Goal: Task Accomplishment & Management: Manage account settings

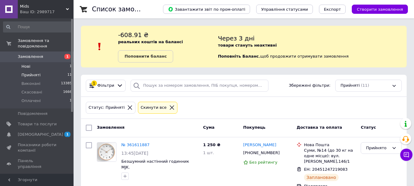
click at [27, 64] on span "Нові" at bounding box center [25, 67] width 9 height 6
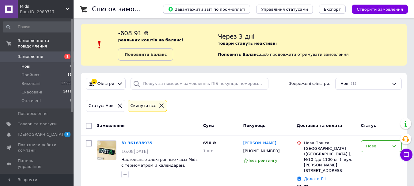
scroll to position [7, 0]
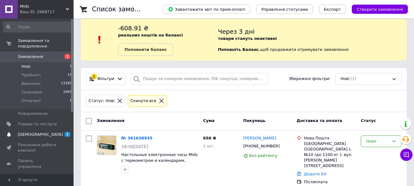
click at [64, 132] on span "1 0" at bounding box center [65, 135] width 17 height 6
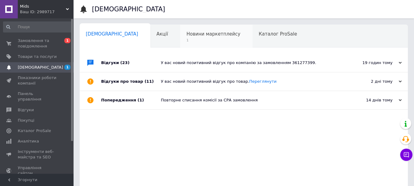
click at [187, 30] on div "Новини маркетплейсу 1" at bounding box center [216, 36] width 72 height 23
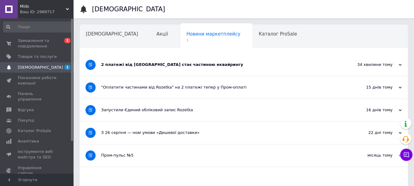
click at [196, 59] on div "2 платежі від [GEOGRAPHIC_DATA] стає частиною еквайрингу" at bounding box center [221, 65] width 240 height 22
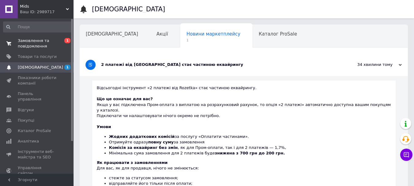
click at [33, 45] on span "Замовлення та повідомлення" at bounding box center [37, 43] width 39 height 11
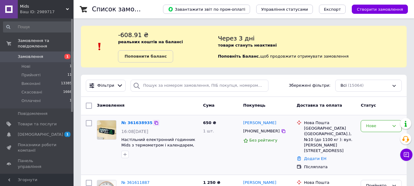
click at [154, 124] on icon at bounding box center [156, 123] width 5 height 5
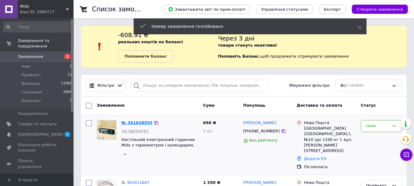
click at [144, 123] on link "№ 361638935" at bounding box center [136, 123] width 31 height 5
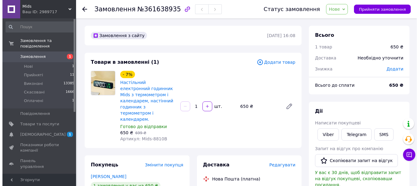
scroll to position [123, 0]
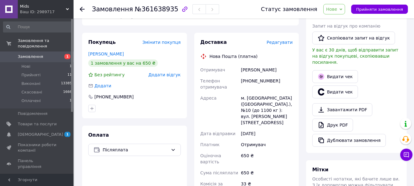
drag, startPoint x: 277, startPoint y: 56, endPoint x: 242, endPoint y: 57, distance: 35.0
click at [242, 64] on div "[PERSON_NAME]" at bounding box center [267, 69] width 54 height 11
copy div "[PERSON_NAME]"
click at [284, 40] on span "Редагувати" at bounding box center [280, 42] width 26 height 5
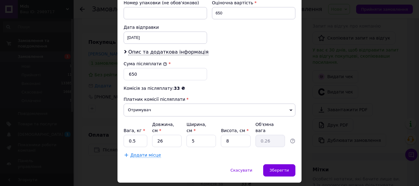
scroll to position [288, 0]
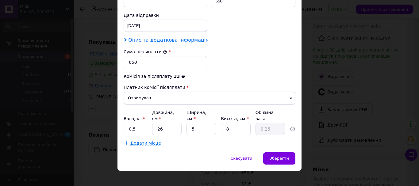
click at [166, 40] on span "Опис та додаткова інформація" at bounding box center [168, 40] width 80 height 6
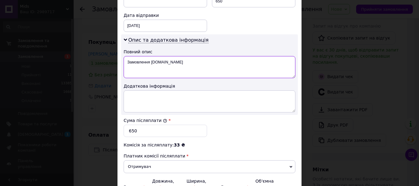
click at [177, 66] on textarea "Замовлення [DOMAIN_NAME]" at bounding box center [210, 67] width 172 height 22
type textarea "З"
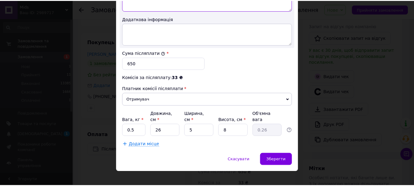
scroll to position [357, 0]
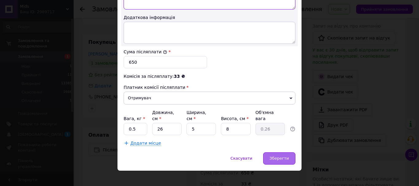
type textarea "Годинник 8810B"
click at [281, 156] on span "Зберегти" at bounding box center [279, 158] width 19 height 5
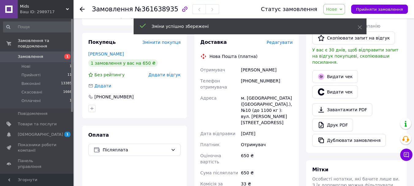
scroll to position [245, 0]
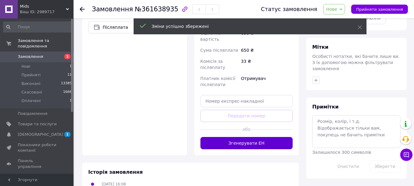
click at [268, 137] on button "Згенерувати ЕН" at bounding box center [247, 143] width 93 height 12
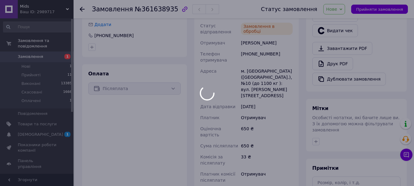
scroll to position [153, 0]
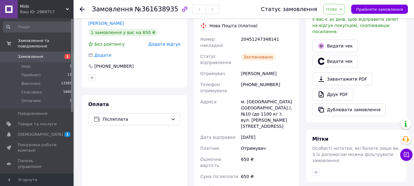
click at [49, 54] on span "Замовлення" at bounding box center [37, 57] width 39 height 6
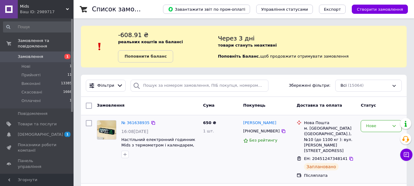
scroll to position [61, 0]
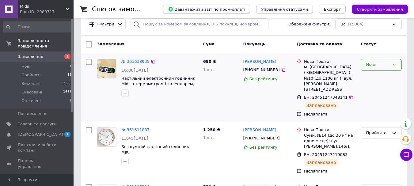
click at [382, 60] on div "Нове" at bounding box center [381, 65] width 41 height 12
click at [379, 79] on li "Прийнято" at bounding box center [381, 77] width 40 height 11
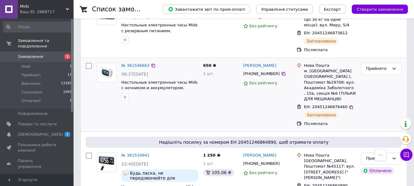
scroll to position [583, 0]
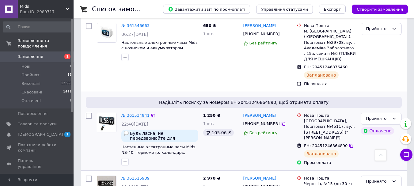
click at [138, 113] on link "№ 361534941" at bounding box center [135, 115] width 28 height 5
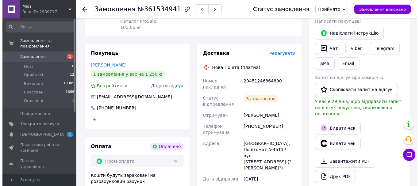
scroll to position [77, 0]
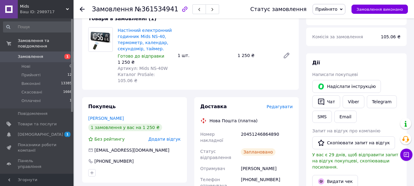
click at [289, 104] on span "Редагувати" at bounding box center [280, 106] width 26 height 5
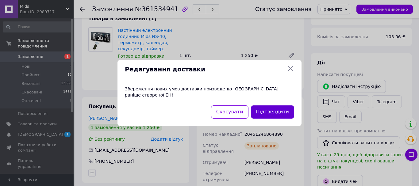
click at [275, 106] on button "Підтвердити" at bounding box center [272, 112] width 43 height 13
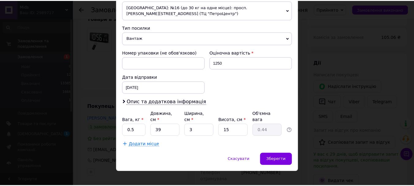
scroll to position [227, 0]
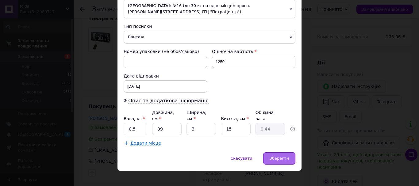
click at [279, 156] on span "Зберегти" at bounding box center [279, 158] width 19 height 5
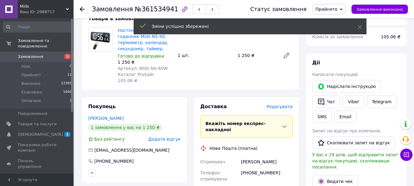
scroll to position [261, 0]
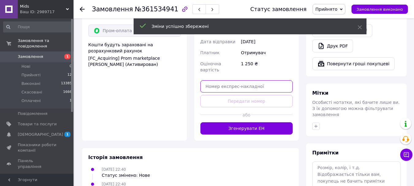
click at [236, 80] on input "text" at bounding box center [247, 86] width 93 height 12
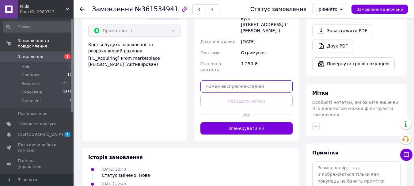
paste input "20451247381684"
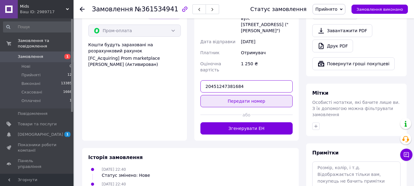
type input "20451247381684"
click at [254, 95] on button "Передати номер" at bounding box center [247, 101] width 93 height 12
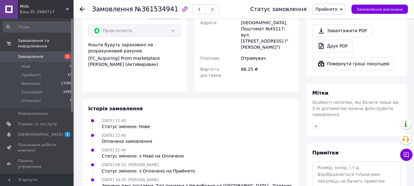
click at [41, 54] on span "Замовлення" at bounding box center [37, 57] width 39 height 6
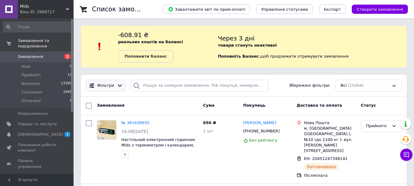
click at [117, 84] on icon at bounding box center [120, 86] width 6 height 6
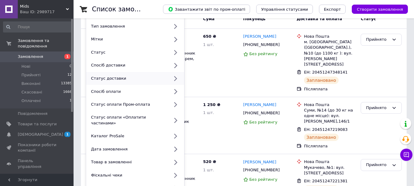
scroll to position [92, 0]
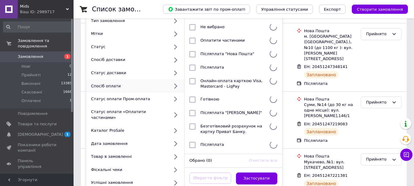
click at [173, 86] on icon at bounding box center [176, 86] width 8 height 8
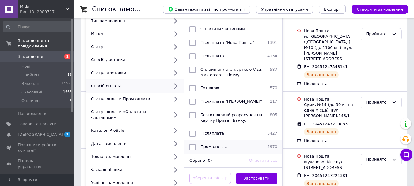
click at [223, 144] on span "Пром-оплата" at bounding box center [214, 146] width 27 height 5
checkbox input "true"
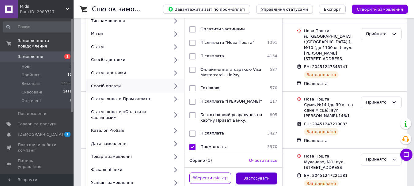
click at [268, 173] on button "Застосувати" at bounding box center [257, 179] width 42 height 12
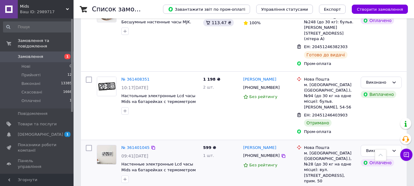
scroll to position [460, 0]
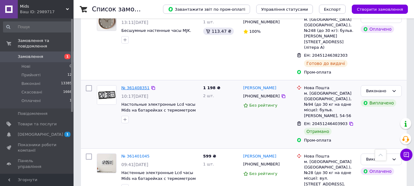
click at [133, 86] on link "№ 361408351" at bounding box center [135, 88] width 28 height 5
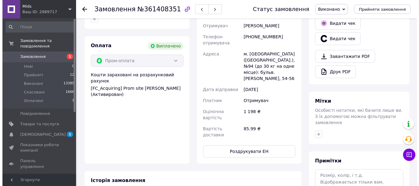
scroll to position [166, 0]
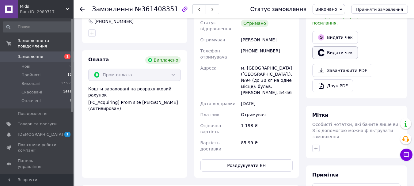
click at [340, 46] on button "Видати чек" at bounding box center [336, 52] width 46 height 13
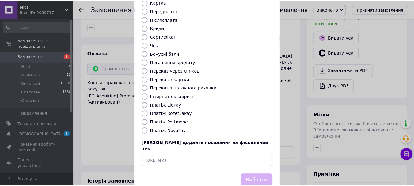
scroll to position [77, 0]
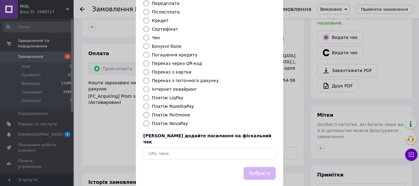
click at [179, 104] on label "Платіж RozetkaPay" at bounding box center [173, 106] width 42 height 5
click at [149, 103] on input "Платіж RozetkaPay" at bounding box center [146, 106] width 6 height 6
radio input "true"
click at [263, 167] on button "Вибрати" at bounding box center [260, 173] width 32 height 13
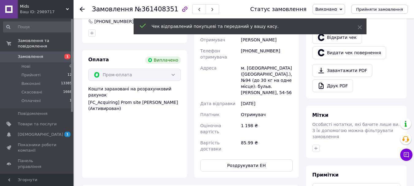
click at [81, 9] on use at bounding box center [82, 9] width 5 height 5
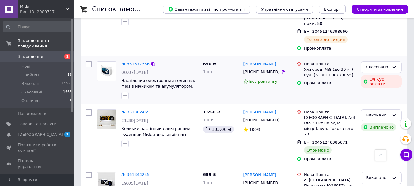
scroll to position [632, 0]
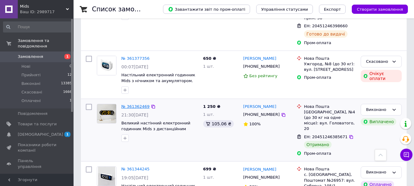
click at [139, 104] on link "№ 361362469" at bounding box center [135, 106] width 28 height 5
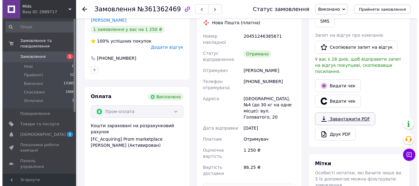
scroll to position [142, 0]
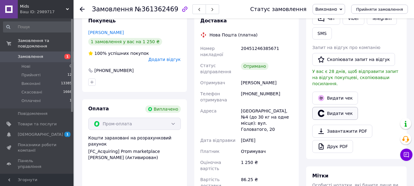
click at [347, 107] on button "Видати чек" at bounding box center [336, 113] width 46 height 13
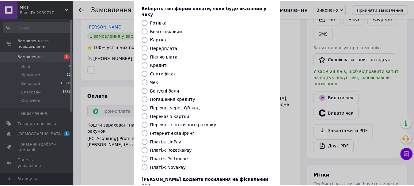
scroll to position [61, 0]
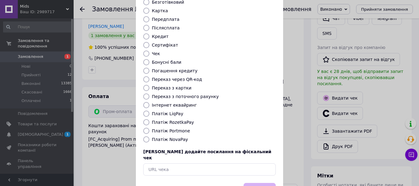
click at [181, 120] on label "Платіж RozetkaPay" at bounding box center [173, 122] width 42 height 5
click at [149, 119] on input "Платіж RozetkaPay" at bounding box center [146, 122] width 6 height 6
radio input "true"
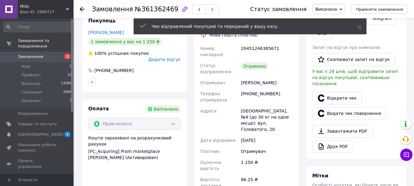
click at [81, 7] on icon at bounding box center [82, 9] width 5 height 5
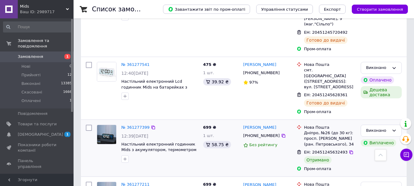
scroll to position [890, 0]
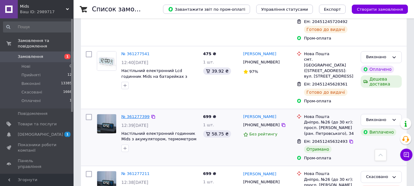
click at [137, 114] on link "№ 361277399" at bounding box center [135, 116] width 28 height 5
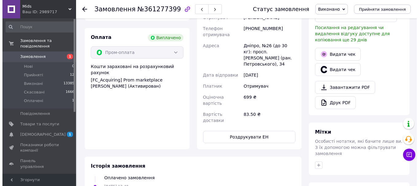
scroll to position [172, 0]
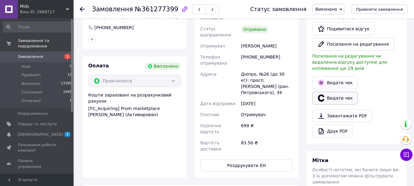
click at [337, 94] on button "Видати чек" at bounding box center [336, 98] width 46 height 13
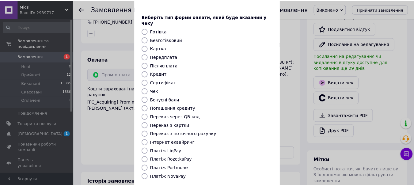
scroll to position [61, 0]
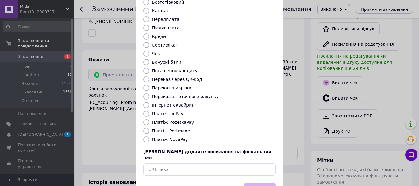
click at [178, 120] on label "Платіж RozetkaPay" at bounding box center [173, 122] width 42 height 5
click at [149, 119] on input "Платіж RozetkaPay" at bounding box center [146, 122] width 6 height 6
radio input "true"
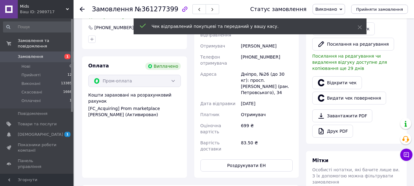
scroll to position [42, 0]
click at [82, 8] on icon at bounding box center [82, 9] width 5 height 5
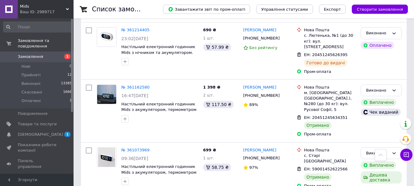
scroll to position [1151, 0]
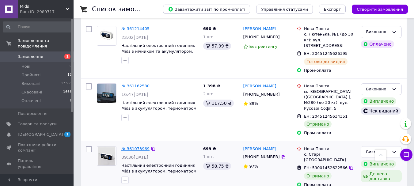
click at [141, 147] on link "№ 361073969" at bounding box center [135, 149] width 28 height 5
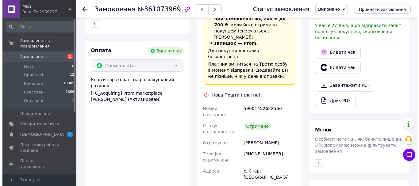
scroll to position [134, 0]
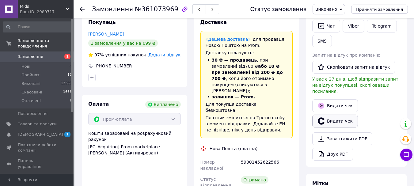
click at [344, 115] on button "Видати чек" at bounding box center [336, 121] width 46 height 13
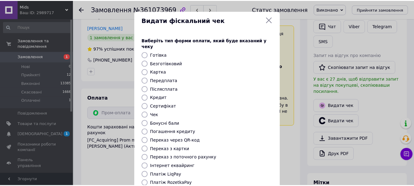
scroll to position [77, 0]
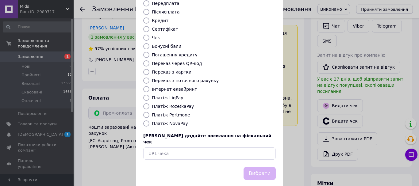
drag, startPoint x: 177, startPoint y: 102, endPoint x: 190, endPoint y: 109, distance: 15.5
click at [177, 104] on label "Платіж RozetkaPay" at bounding box center [173, 106] width 42 height 5
click at [149, 103] on input "Платіж RozetkaPay" at bounding box center [146, 106] width 6 height 6
radio input "true"
click at [263, 167] on button "Вибрати" at bounding box center [260, 173] width 32 height 13
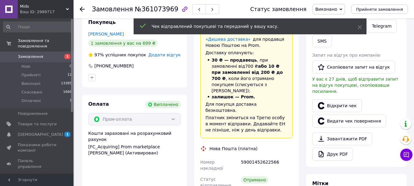
click at [83, 10] on use at bounding box center [82, 9] width 5 height 5
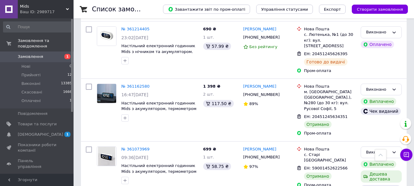
scroll to position [1159, 0]
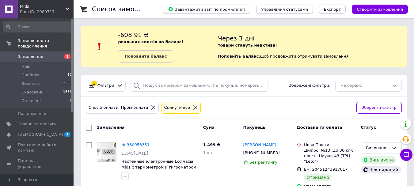
click at [151, 107] on icon at bounding box center [153, 108] width 4 height 4
